Goal: Find specific page/section

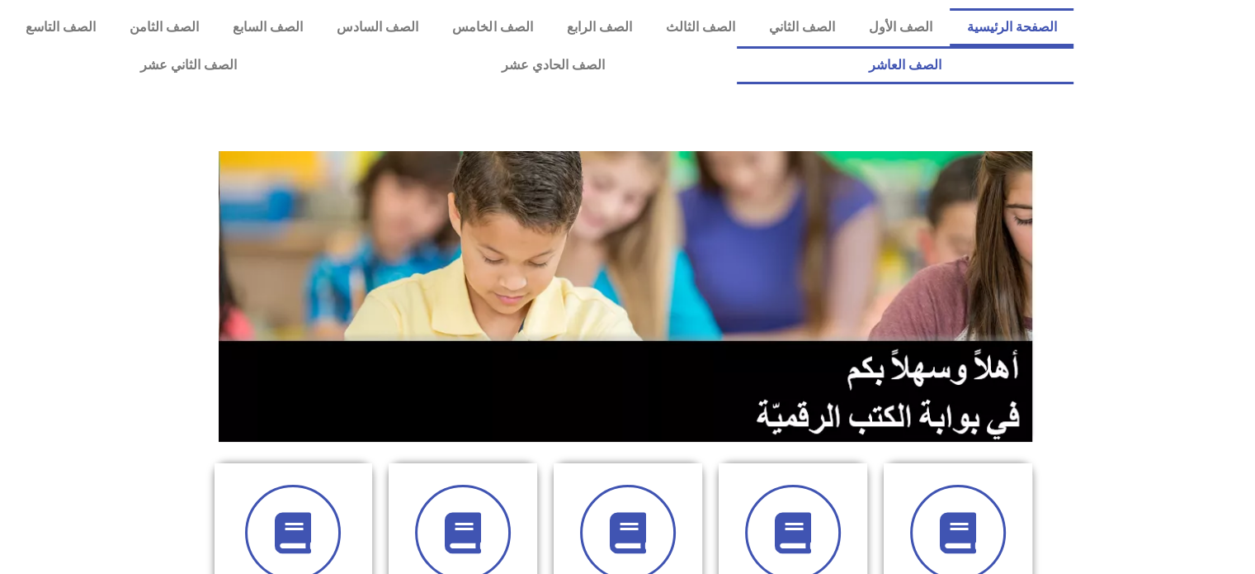
click at [737, 46] on link "الصف العاشر" at bounding box center [905, 65] width 337 height 38
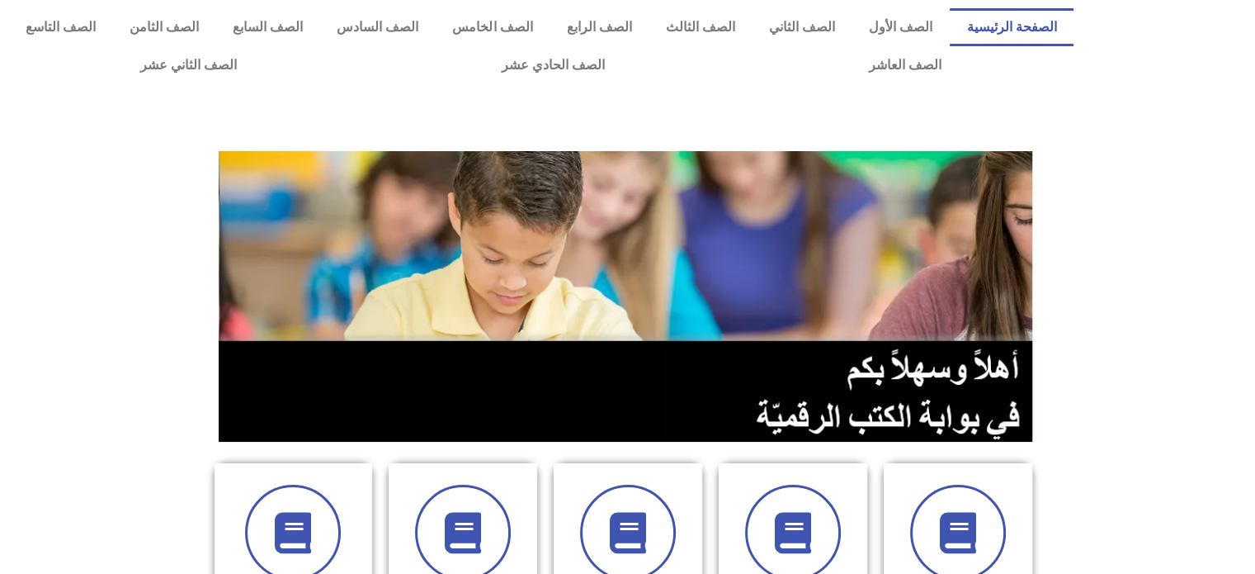
scroll to position [502, 0]
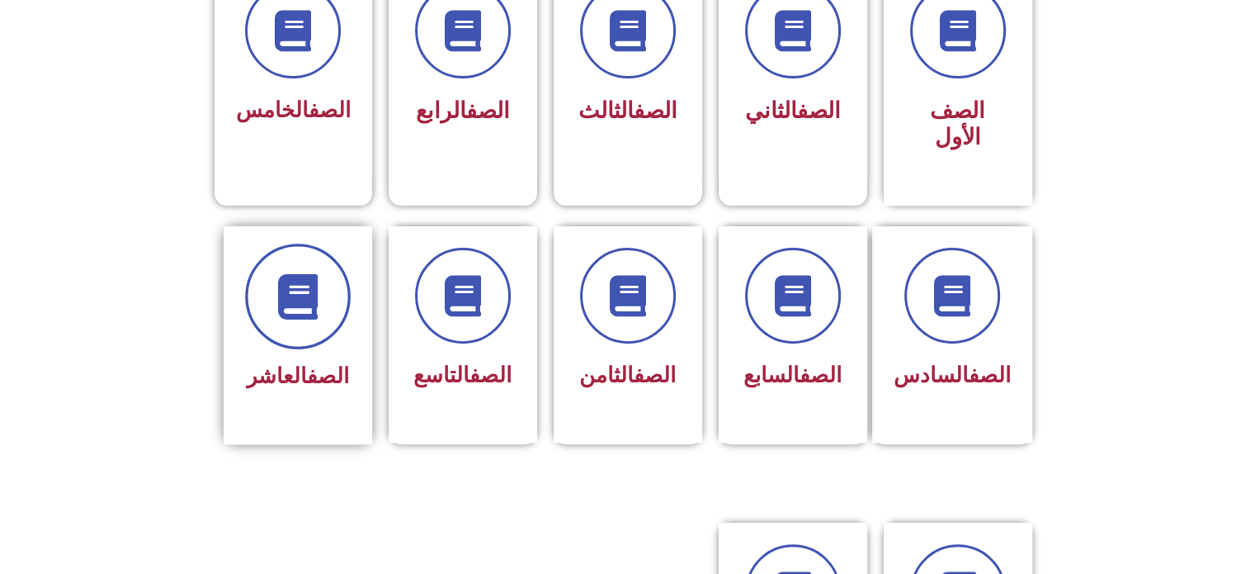
click at [282, 280] on icon at bounding box center [297, 295] width 45 height 45
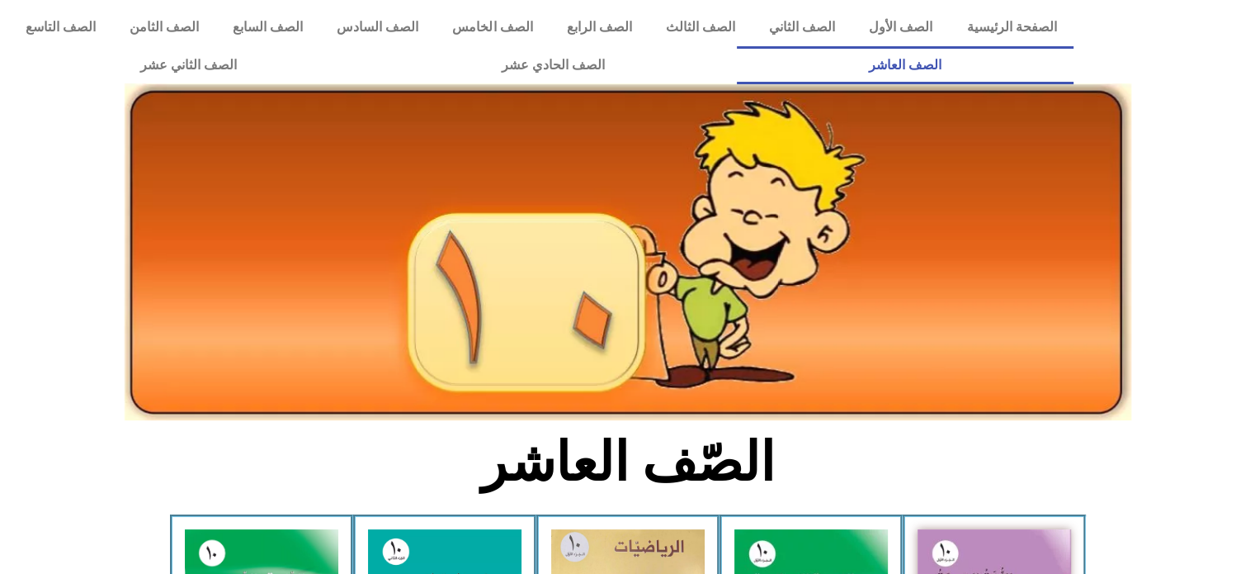
scroll to position [502, 0]
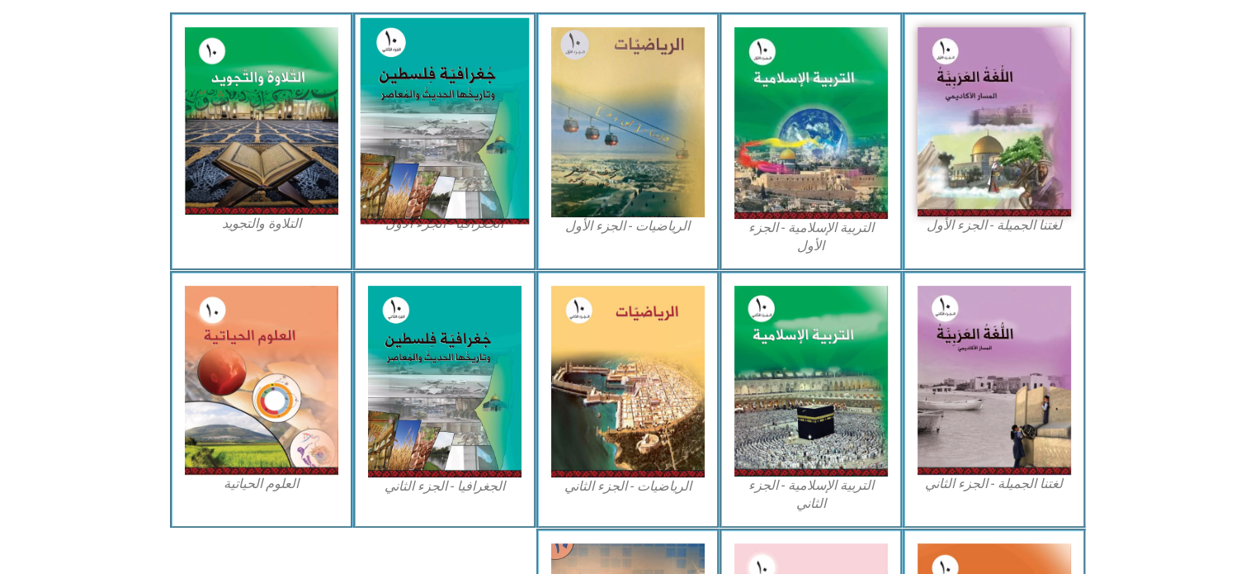
click at [495, 168] on img at bounding box center [444, 121] width 169 height 206
